Goal: Task Accomplishment & Management: Manage account settings

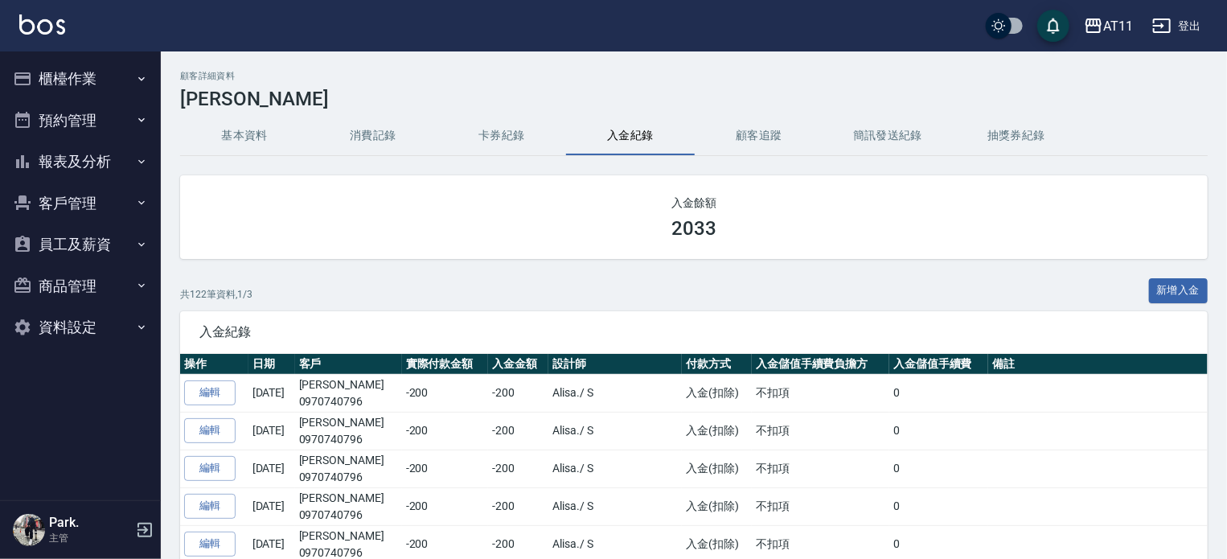
click at [77, 198] on button "客戶管理" at bounding box center [80, 204] width 148 height 42
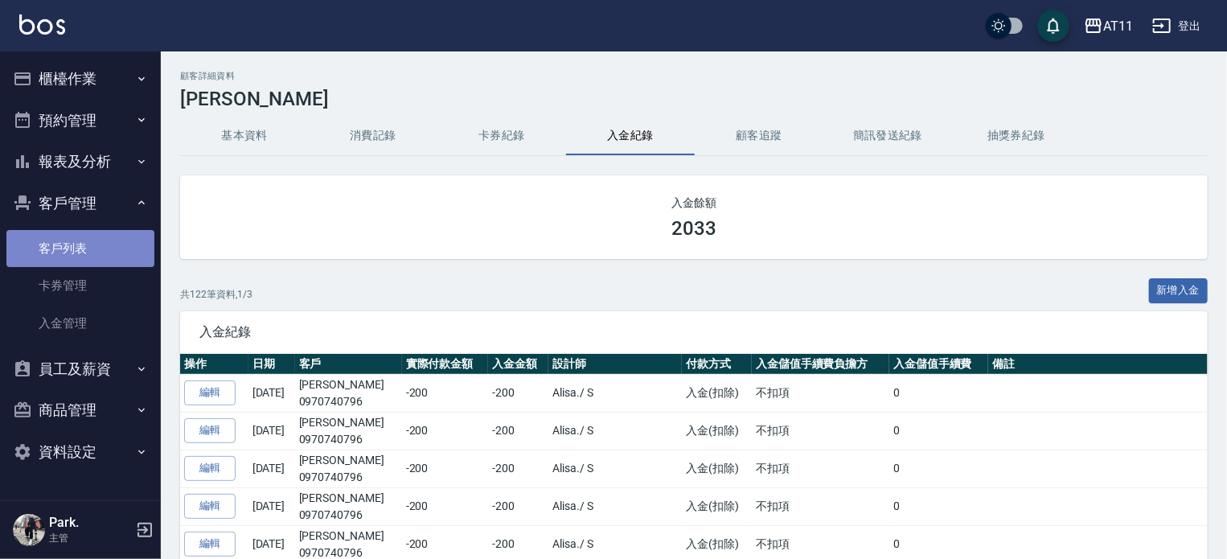
click at [90, 238] on link "客戶列表" at bounding box center [80, 248] width 148 height 37
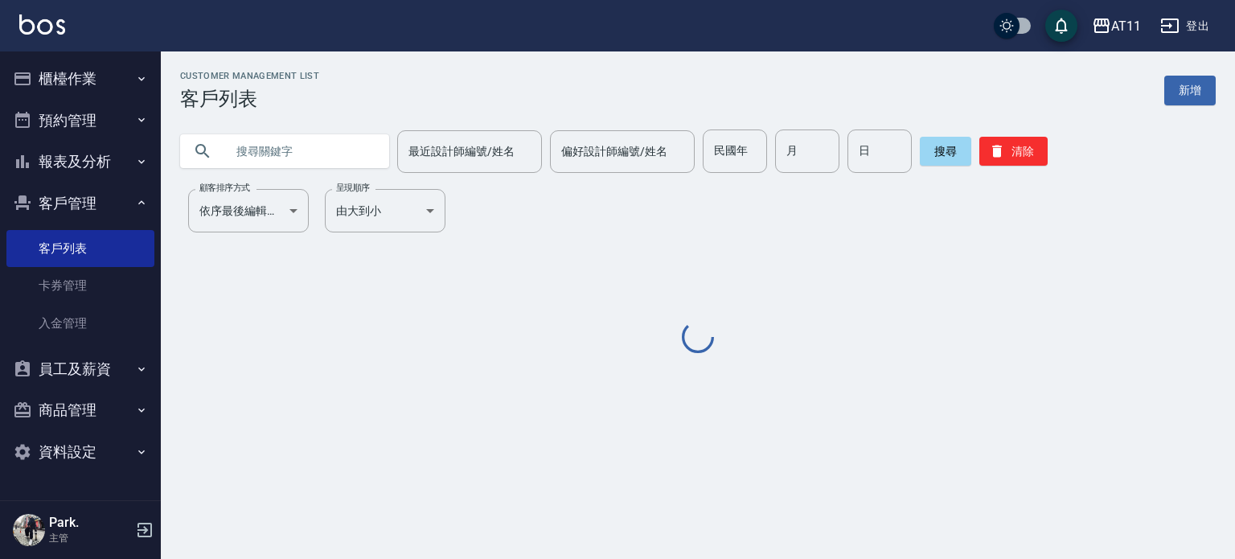
click at [280, 153] on input "text" at bounding box center [300, 150] width 151 height 43
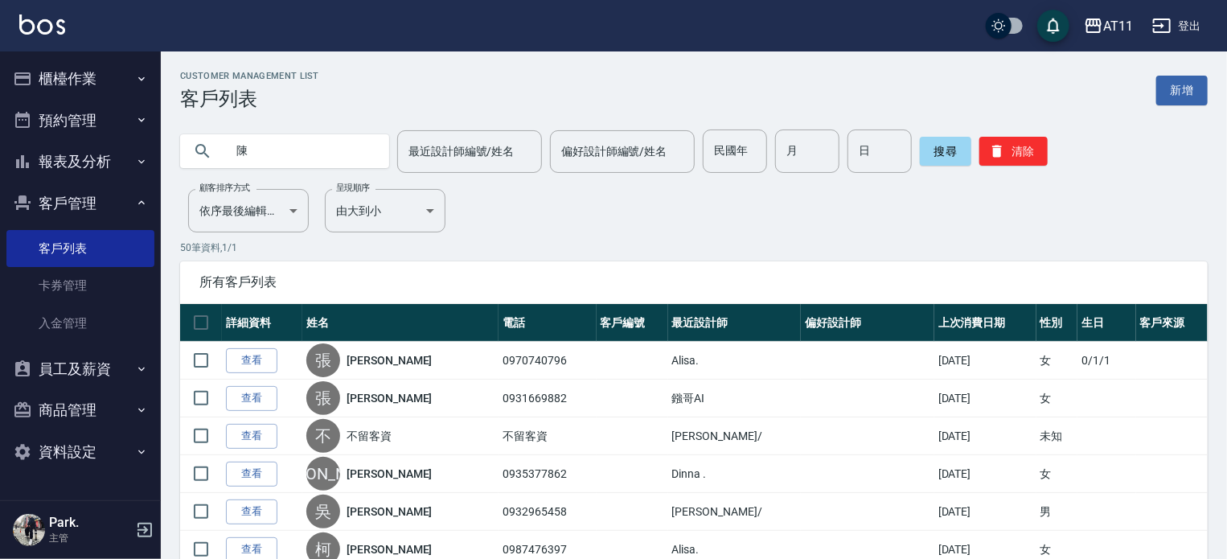
type input "陳"
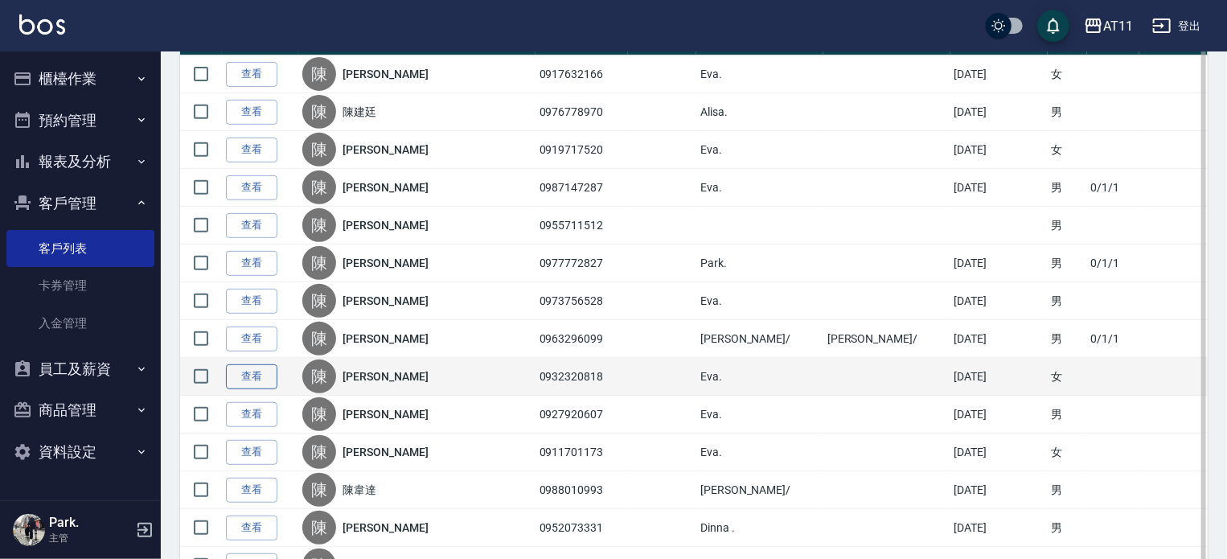
scroll to position [322, 0]
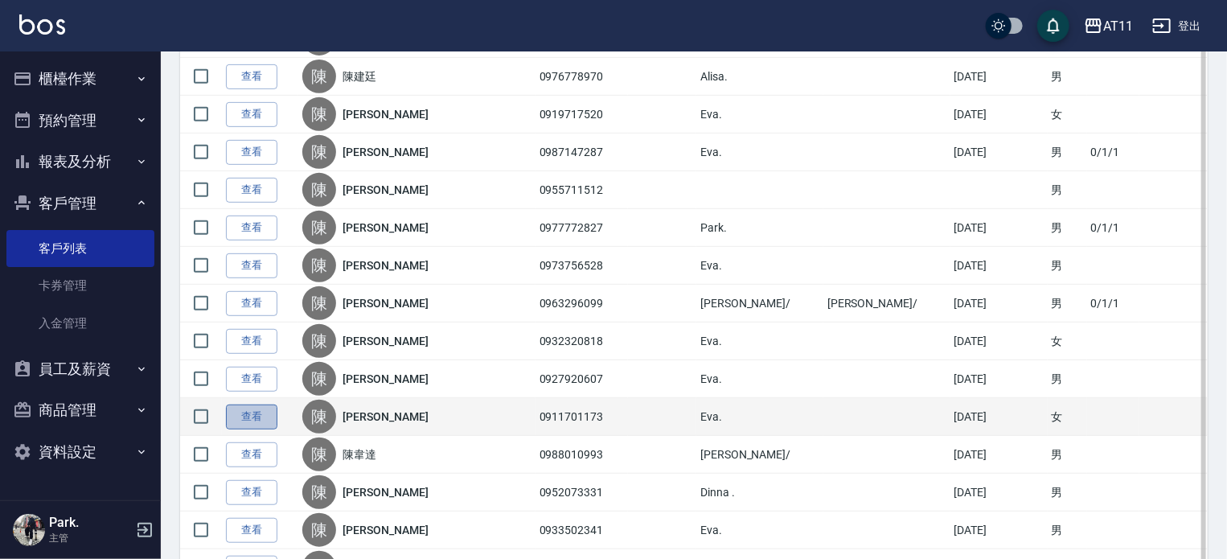
click at [254, 418] on link "查看" at bounding box center [251, 417] width 51 height 25
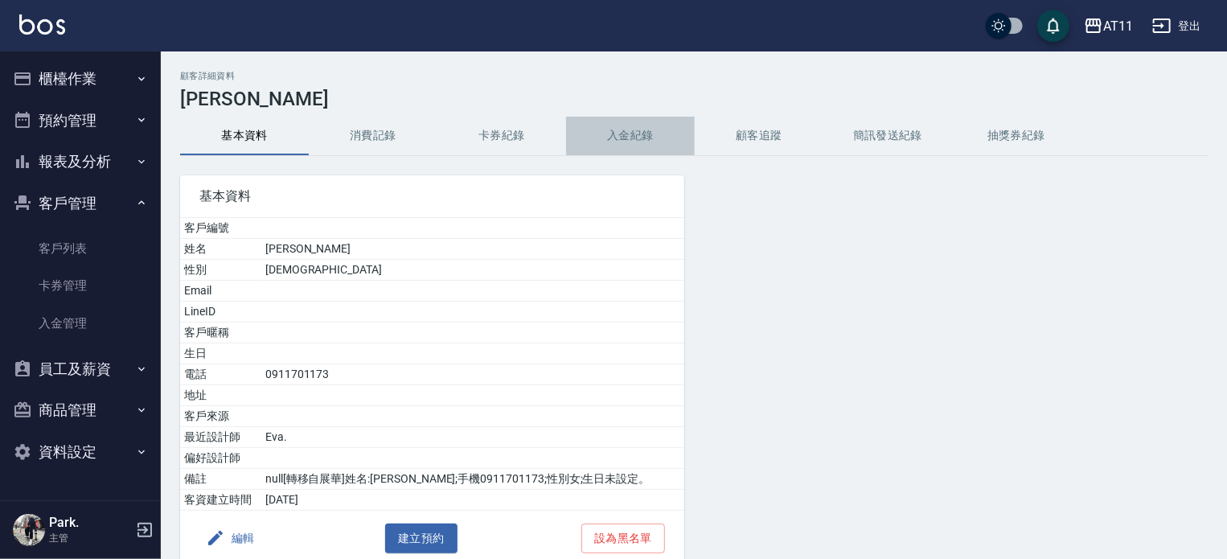
click at [639, 131] on button "入金紀錄" at bounding box center [630, 136] width 129 height 39
